Goal: Transaction & Acquisition: Purchase product/service

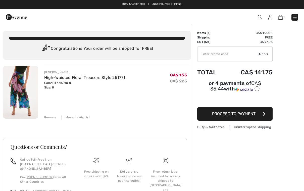
click at [222, 54] on input "TEXT" at bounding box center [227, 53] width 61 height 15
click at [266, 51] on div "✔ Apply Remove" at bounding box center [234, 54] width 75 height 16
click at [265, 52] on span "Apply" at bounding box center [263, 54] width 10 height 5
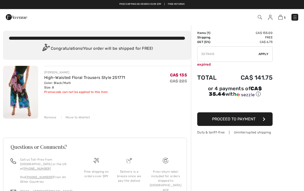
click at [51, 118] on div "Remove" at bounding box center [50, 117] width 12 height 5
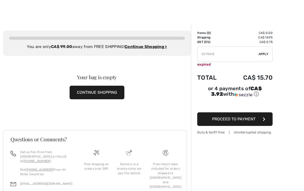
click at [222, 54] on input "TEXT" at bounding box center [227, 53] width 61 height 15
type input "E"
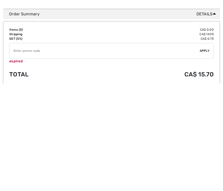
scroll to position [167, 0]
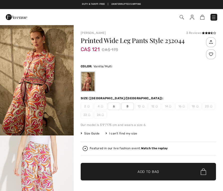
checkbox input "true"
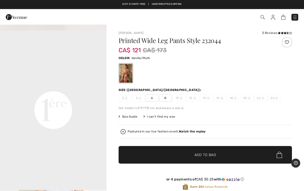
scroll to position [314, 0]
click at [154, 98] on span "6" at bounding box center [152, 98] width 13 height 8
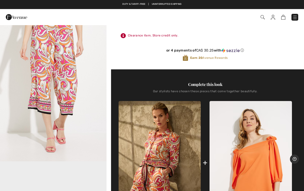
scroll to position [0, 0]
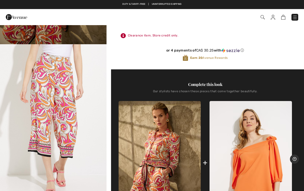
click at [13, 145] on img "2 / 5" at bounding box center [53, 123] width 106 height 159
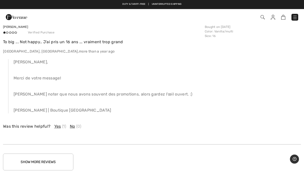
scroll to position [906, 0]
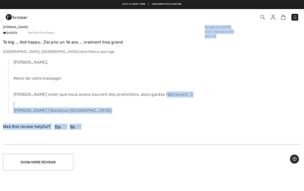
click at [15, 140] on div "Carole N Verified Purchase To big ... Not happy.. J'ai pris un 16 ans ... vraim…" at bounding box center [152, 77] width 298 height 135
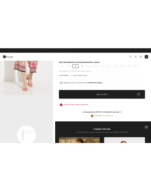
scroll to position [0, 0]
